Goal: Task Accomplishment & Management: Use online tool/utility

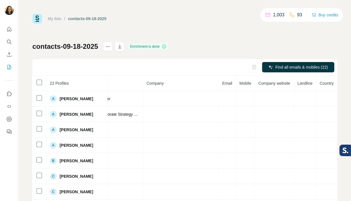
drag, startPoint x: 201, startPoint y: 134, endPoint x: 240, endPoint y: 132, distance: 38.8
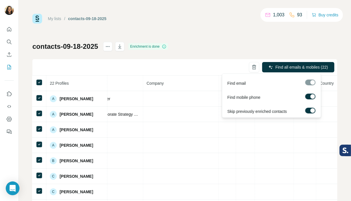
click at [319, 68] on span "Find all emails & mobiles (22)" at bounding box center [302, 67] width 53 height 6
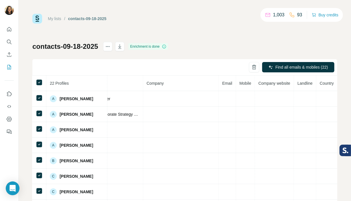
click at [221, 33] on div "My lists / contacts-09-18-2025 1,003 93 Buy credits contacts-09-18-2025 Enrichm…" at bounding box center [184, 120] width 305 height 213
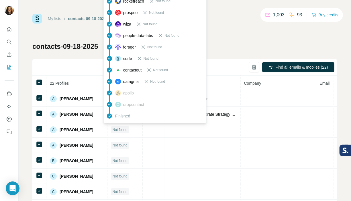
drag, startPoint x: 141, startPoint y: 113, endPoint x: 110, endPoint y: 115, distance: 31.3
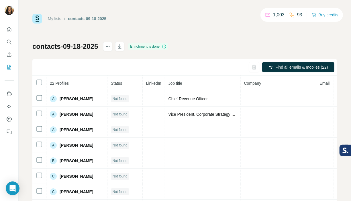
scroll to position [0, 104]
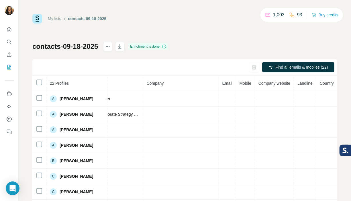
drag, startPoint x: 261, startPoint y: 133, endPoint x: 310, endPoint y: 133, distance: 48.8
click at [236, 93] on td at bounding box center [245, 98] width 19 height 15
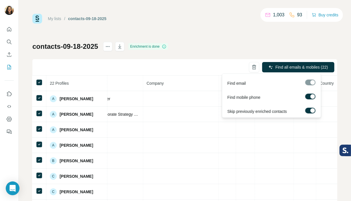
click at [291, 69] on span "Find all emails & mobiles (22)" at bounding box center [302, 67] width 53 height 6
